Goal: Navigation & Orientation: Find specific page/section

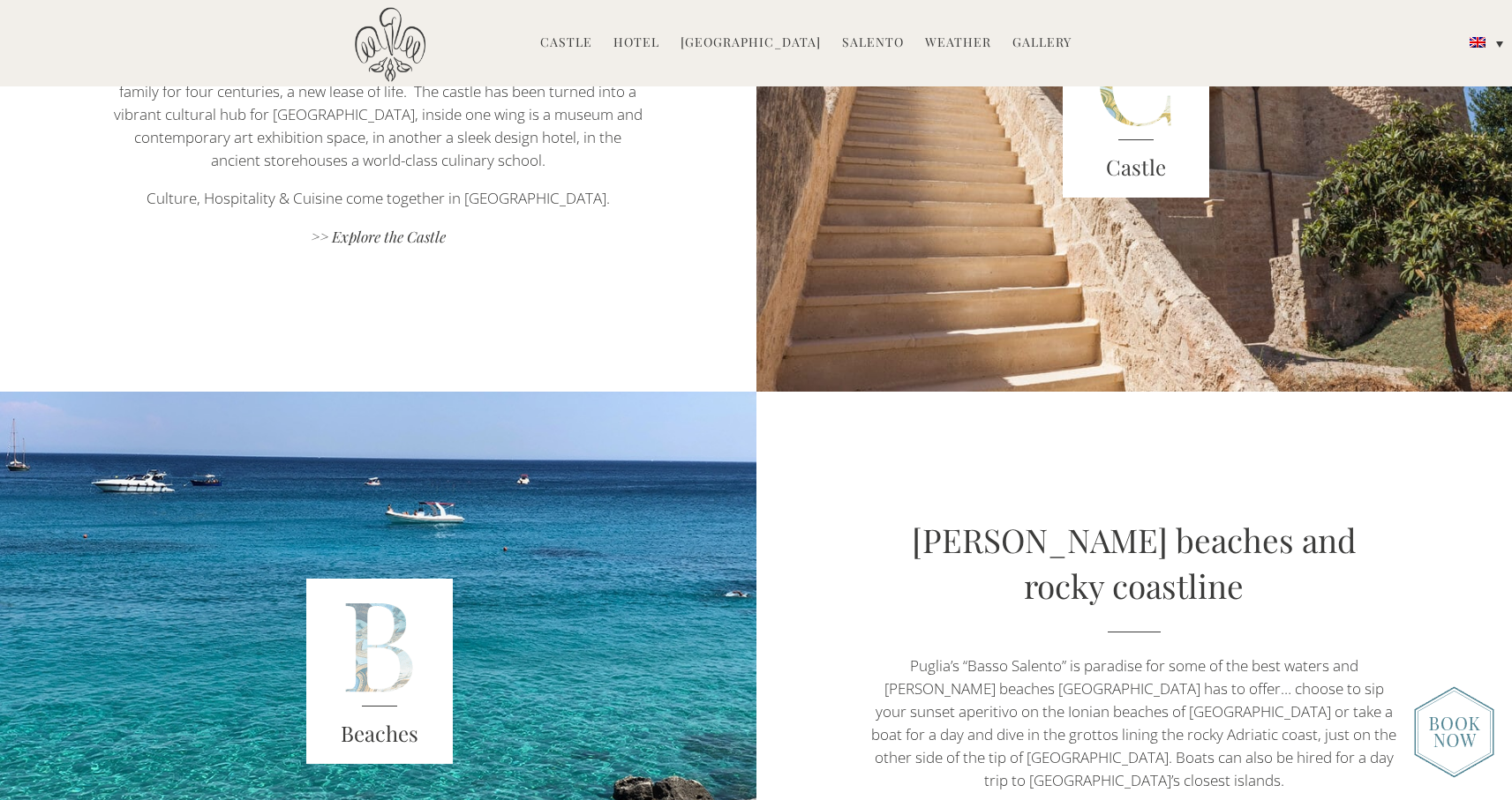
scroll to position [3403, 0]
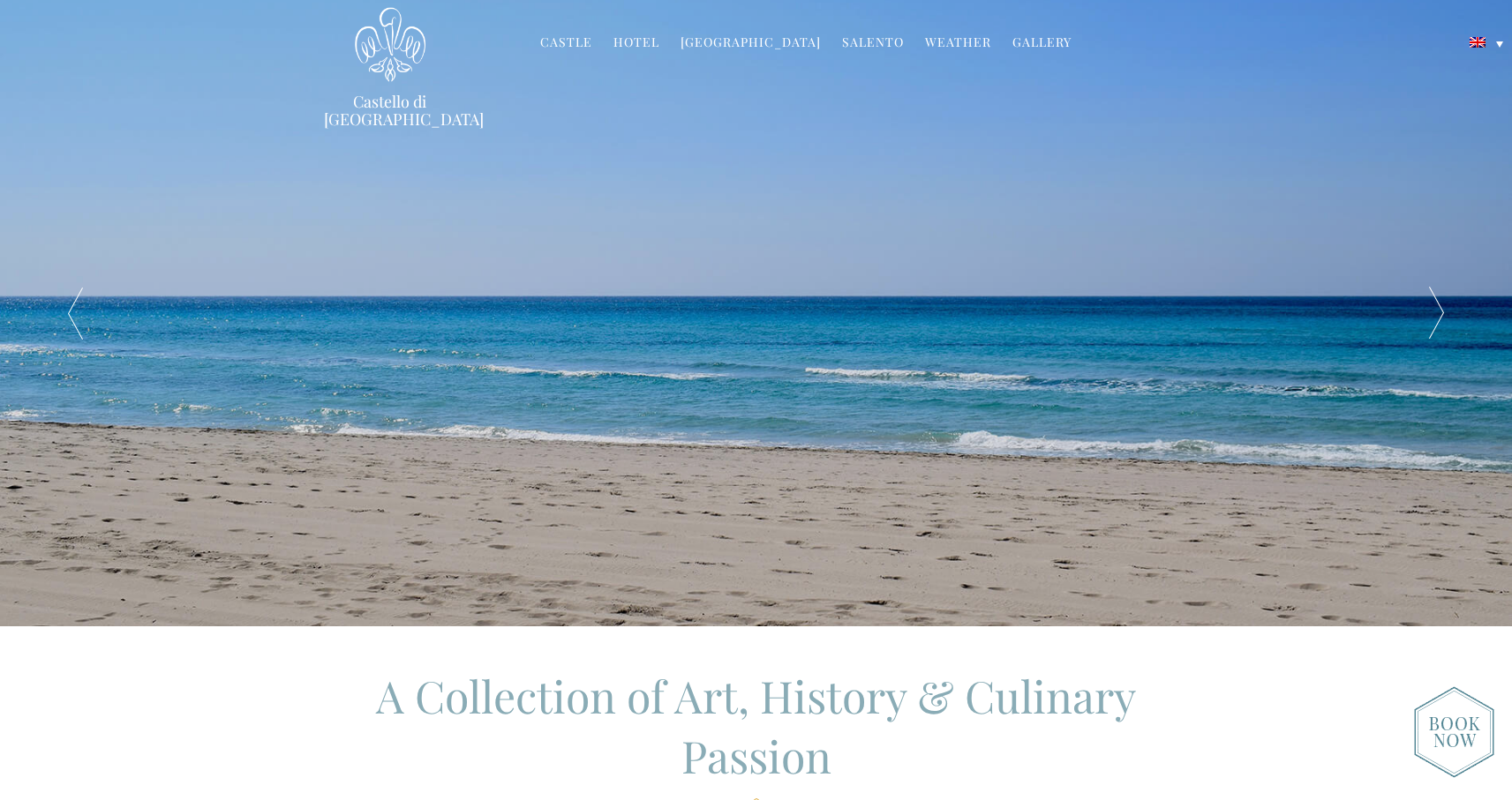
click at [1045, 41] on link "Gallery" at bounding box center [1041, 43] width 59 height 20
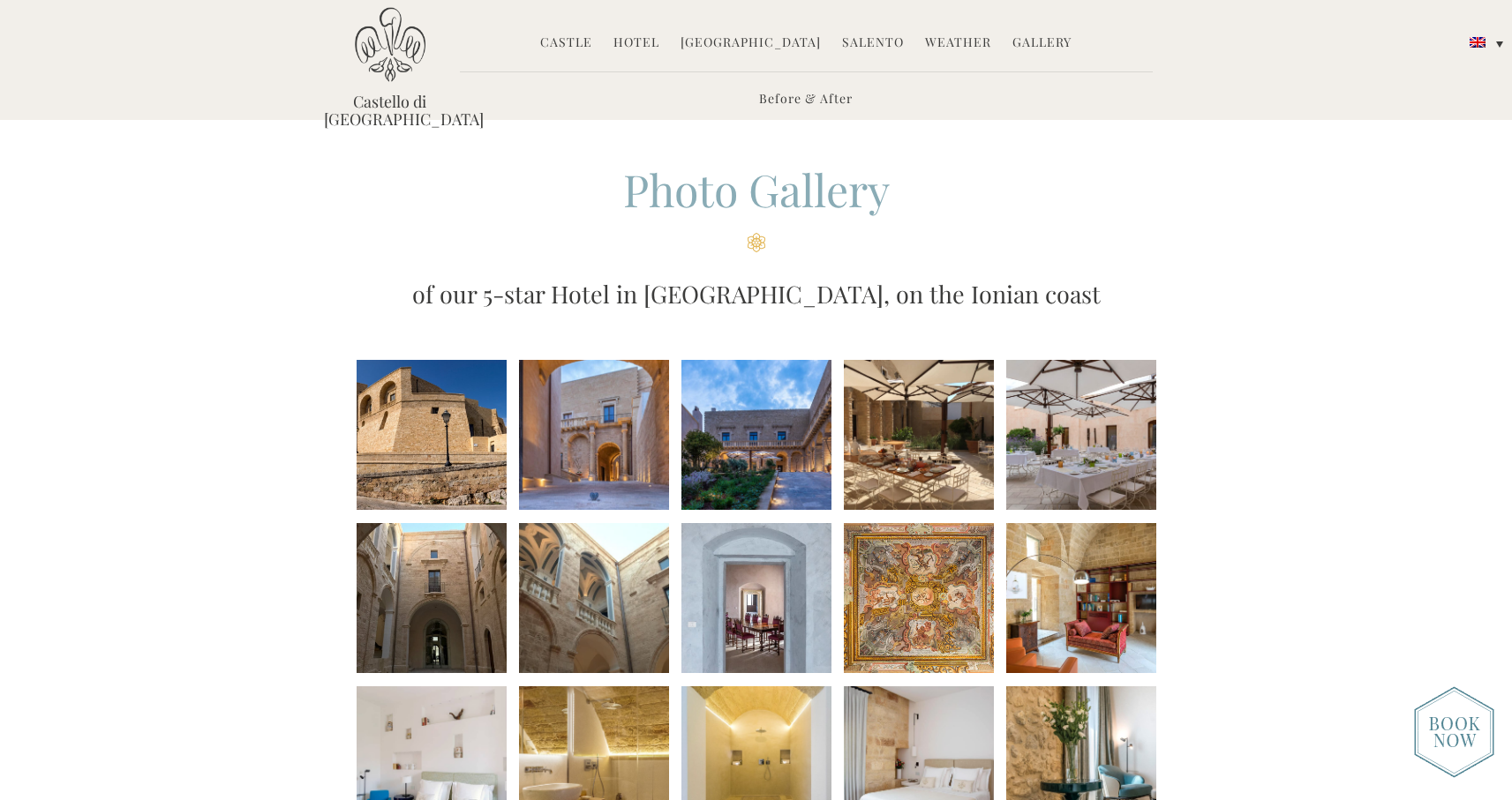
click at [577, 45] on link "Castle" at bounding box center [566, 43] width 52 height 20
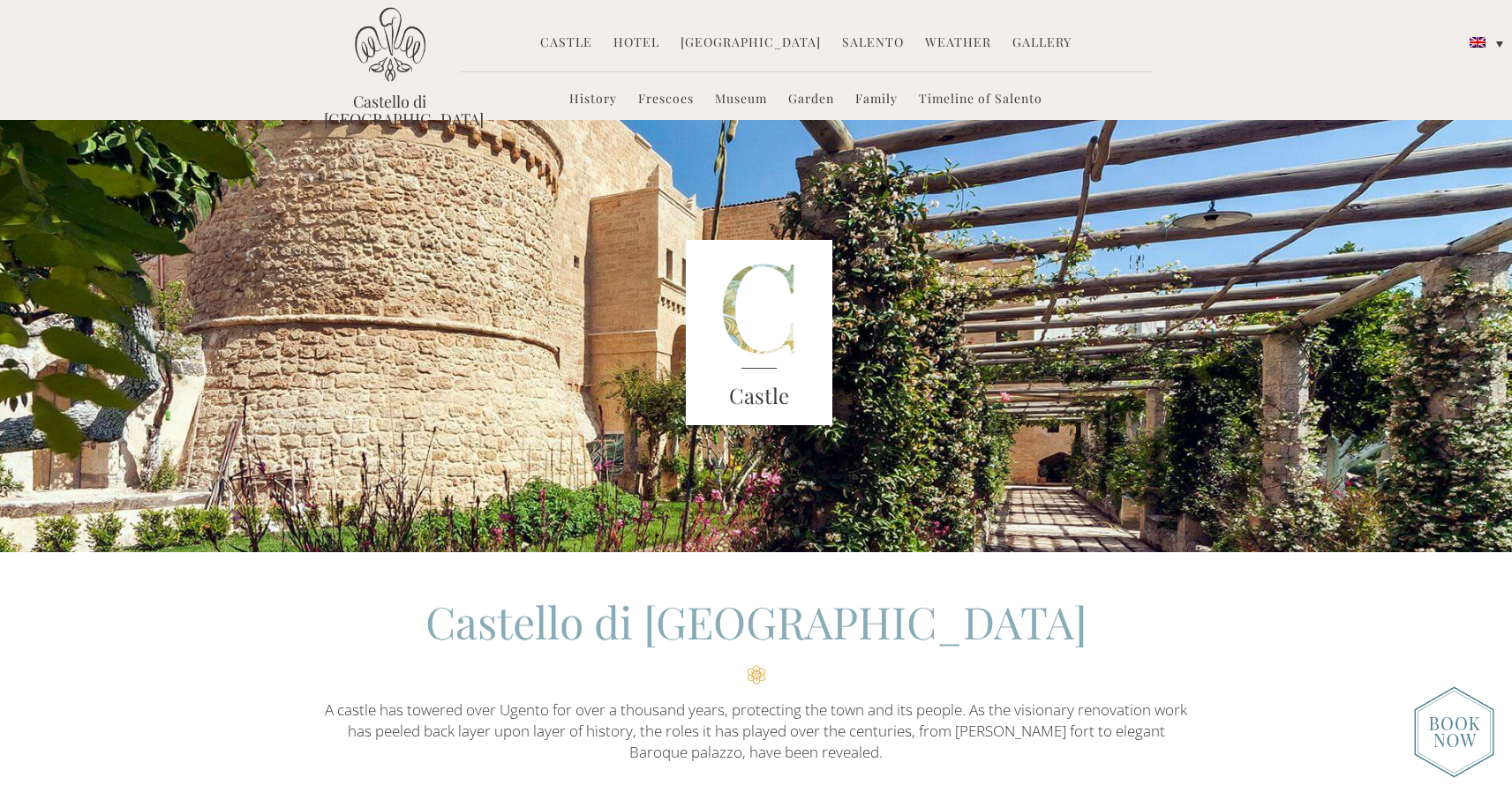
click at [797, 95] on link "Garden" at bounding box center [811, 99] width 46 height 20
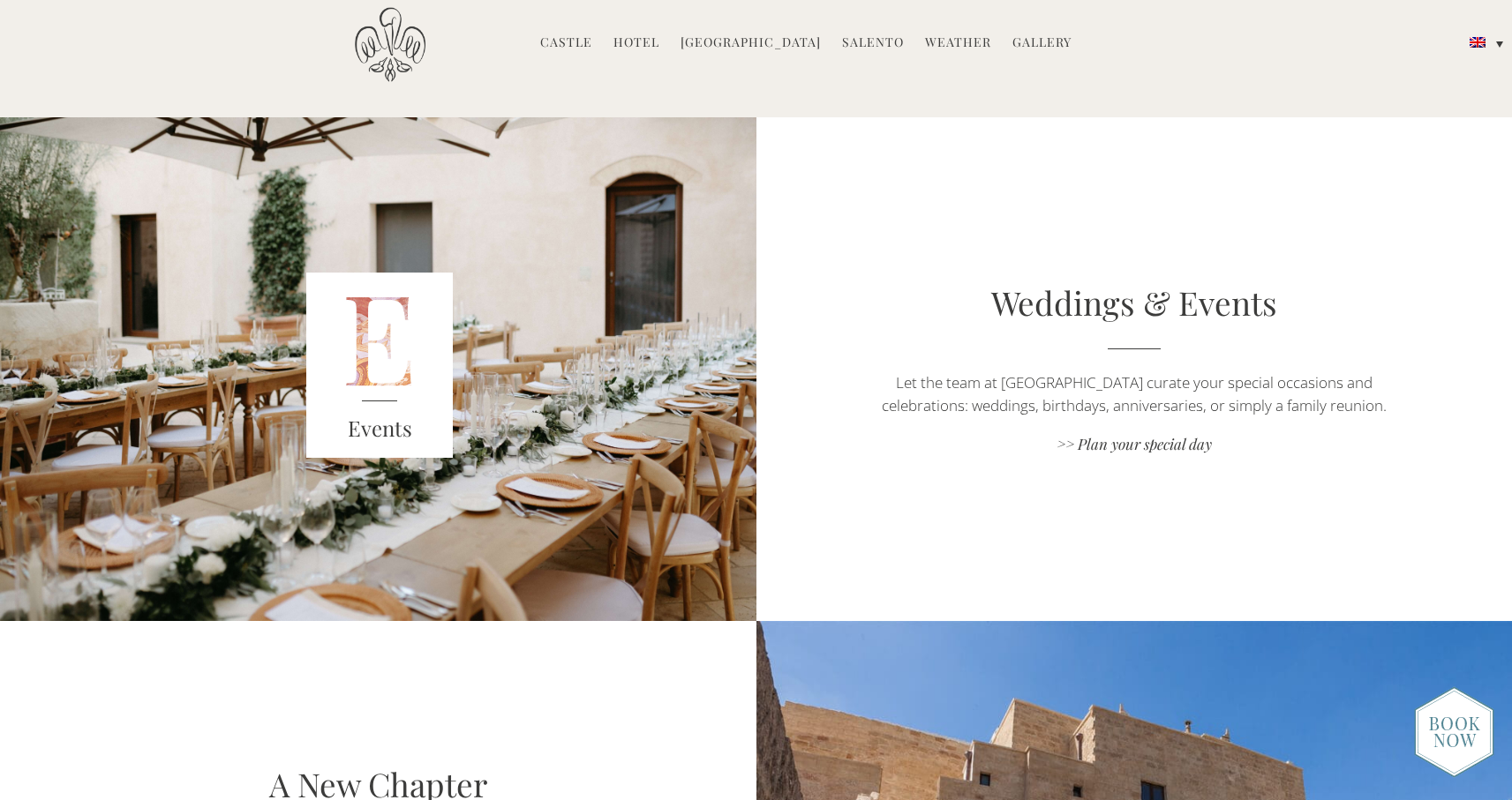
scroll to position [2624, 0]
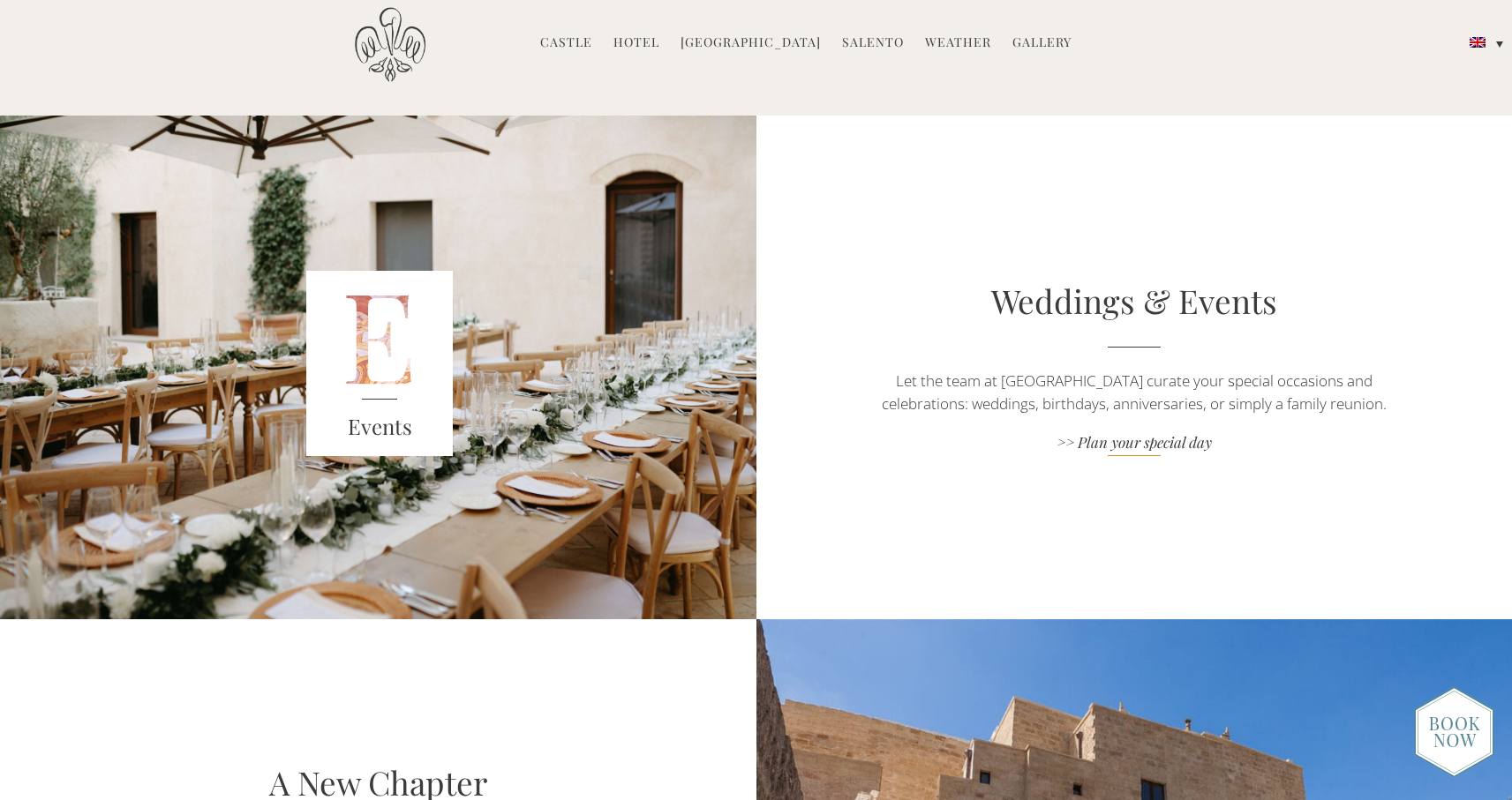
click at [1100, 438] on link ">> Plan your special day" at bounding box center [1134, 444] width 529 height 24
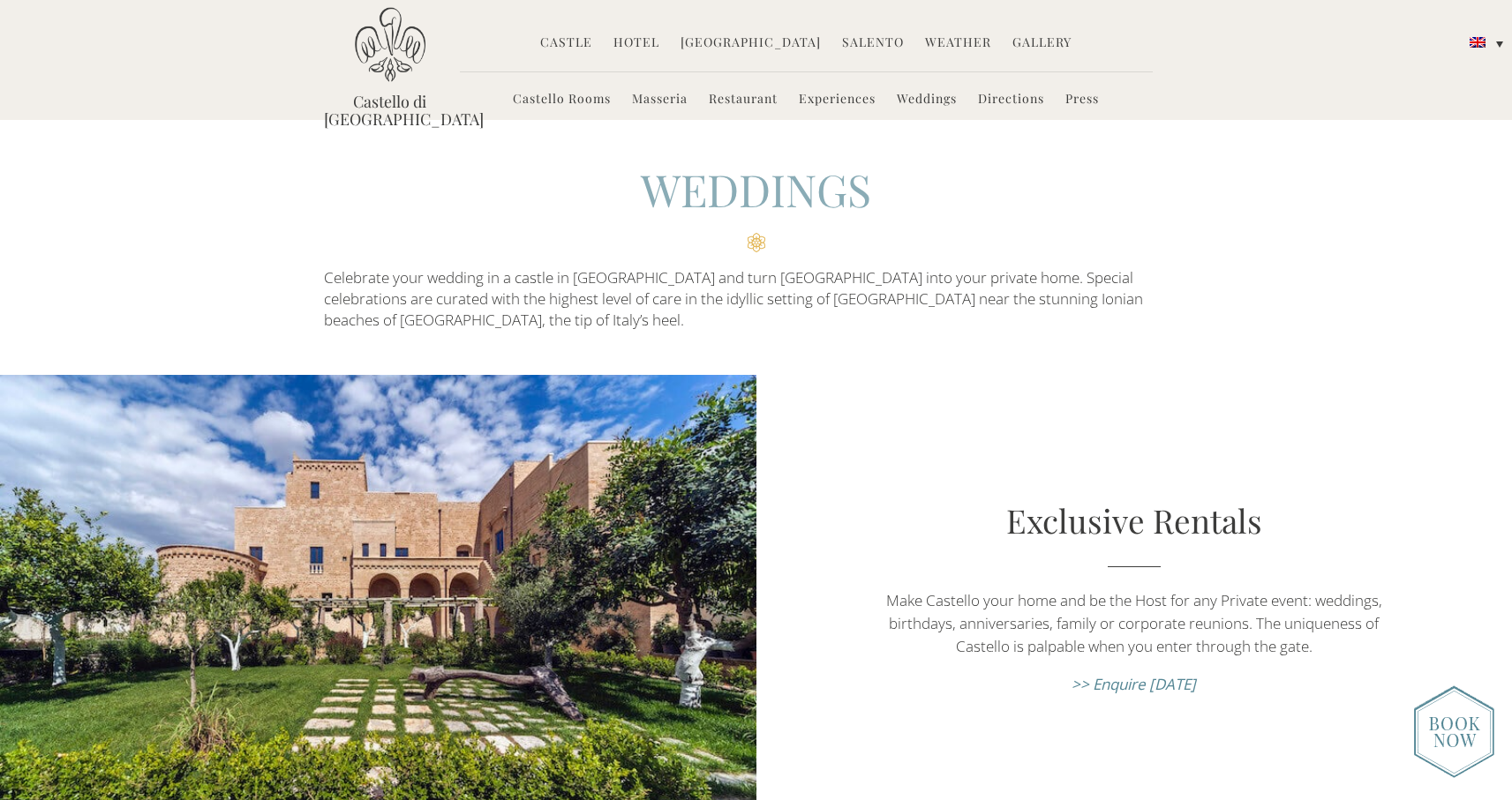
click at [1028, 46] on link "Gallery" at bounding box center [1041, 43] width 59 height 20
